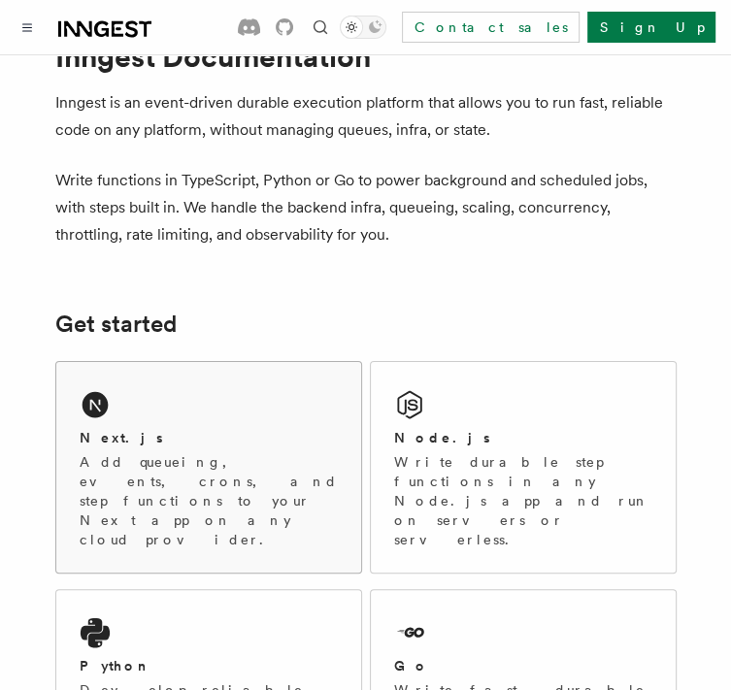
scroll to position [70, 0]
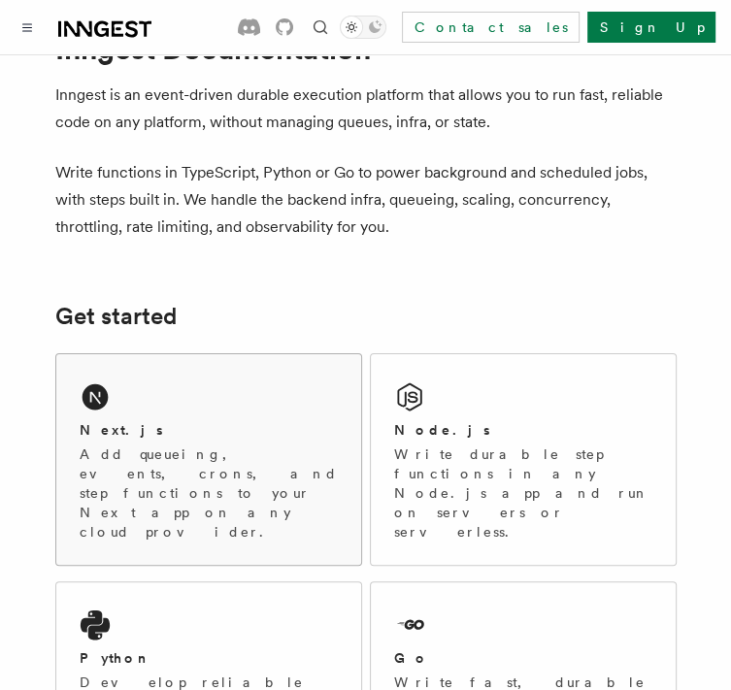
click at [305, 434] on div "Next.js" at bounding box center [209, 430] width 258 height 20
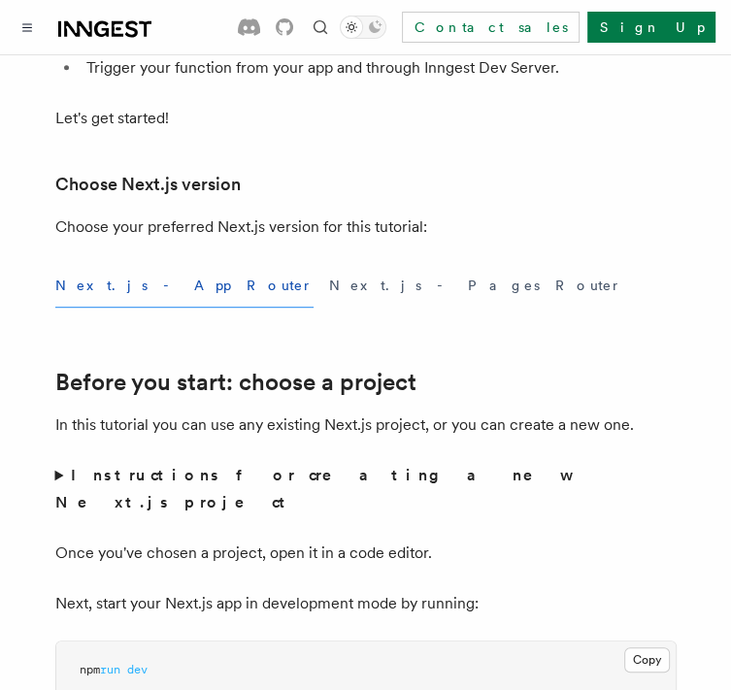
scroll to position [419, 0]
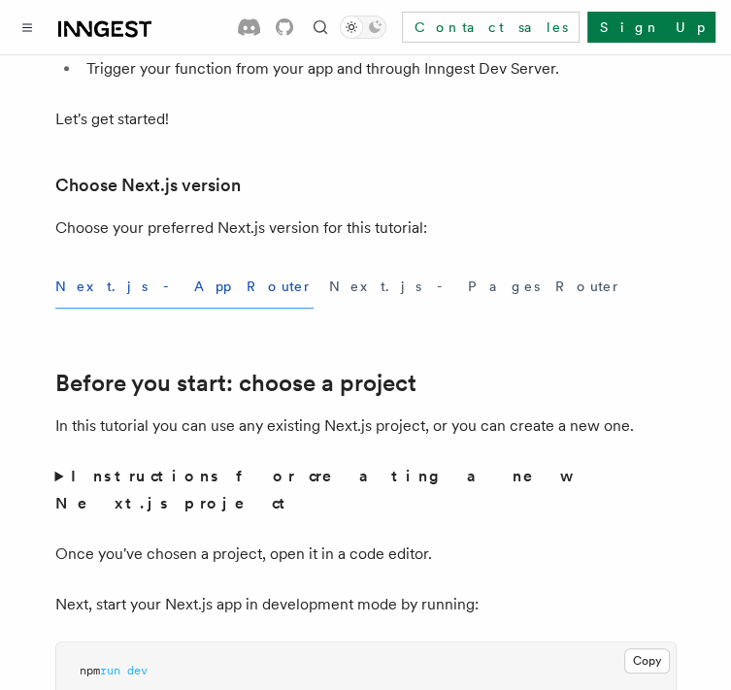
click at [138, 295] on button "Next.js - App Router" at bounding box center [184, 287] width 258 height 44
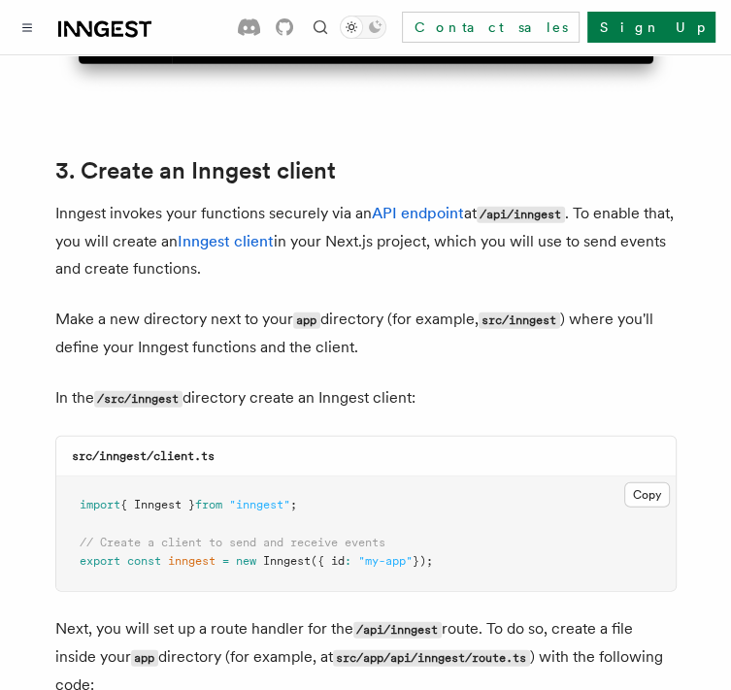
scroll to position [2230, 0]
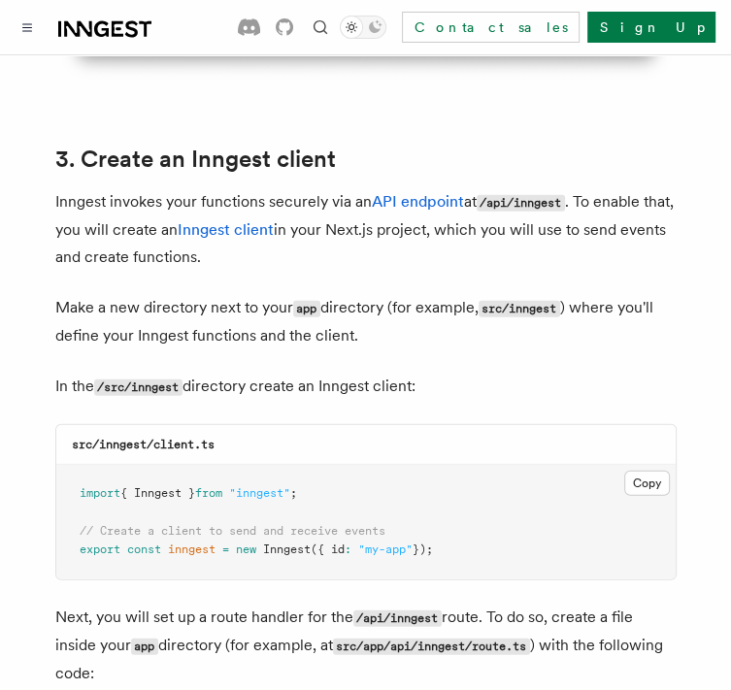
click at [484, 502] on pre "import { Inngest } from "inngest" ; // Create a client to send and receive even…" at bounding box center [366, 522] width 620 height 115
click at [469, 495] on pre "import { Inngest } from "inngest" ; // Create a client to send and receive even…" at bounding box center [366, 522] width 620 height 115
drag, startPoint x: 448, startPoint y: 498, endPoint x: 303, endPoint y: 461, distance: 149.3
click at [303, 465] on pre "import { Inngest } from "inngest" ; // Create a client to send and receive even…" at bounding box center [366, 522] width 620 height 115
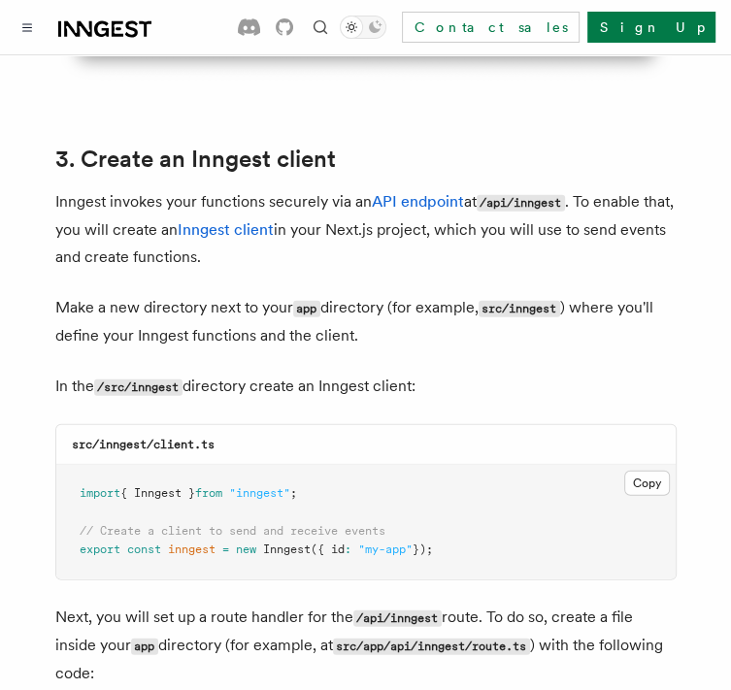
click at [452, 503] on pre "import { Inngest } from "inngest" ; // Create a client to send and receive even…" at bounding box center [366, 522] width 620 height 115
click at [645, 471] on button "Copy Copied" at bounding box center [647, 483] width 46 height 25
